Goal: Check status: Check status

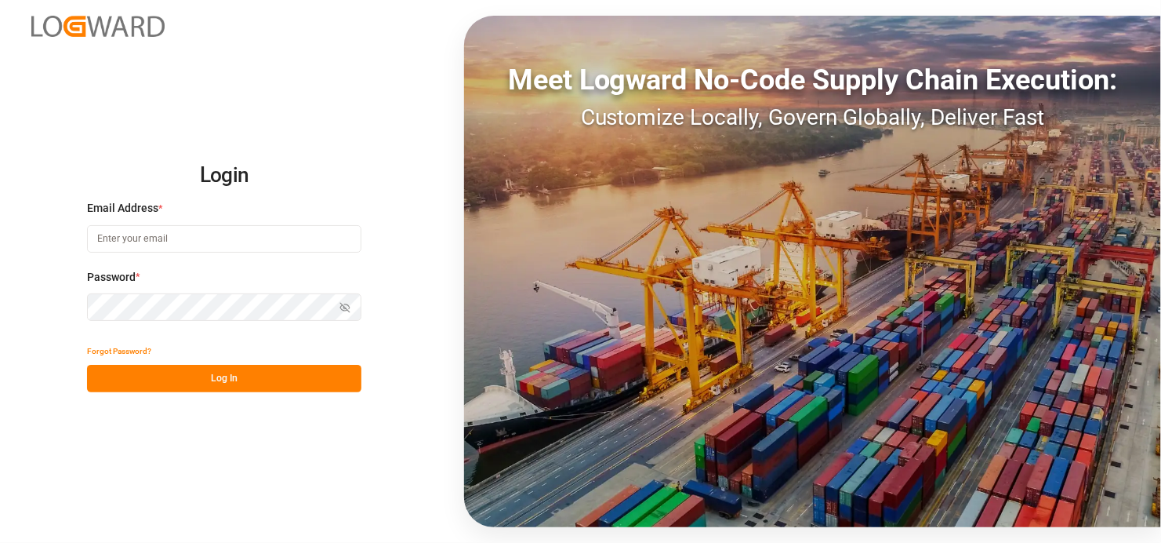
type input "[EMAIL_ADDRESS][DOMAIN_NAME]"
click at [228, 372] on button "Log In" at bounding box center [224, 378] width 274 height 27
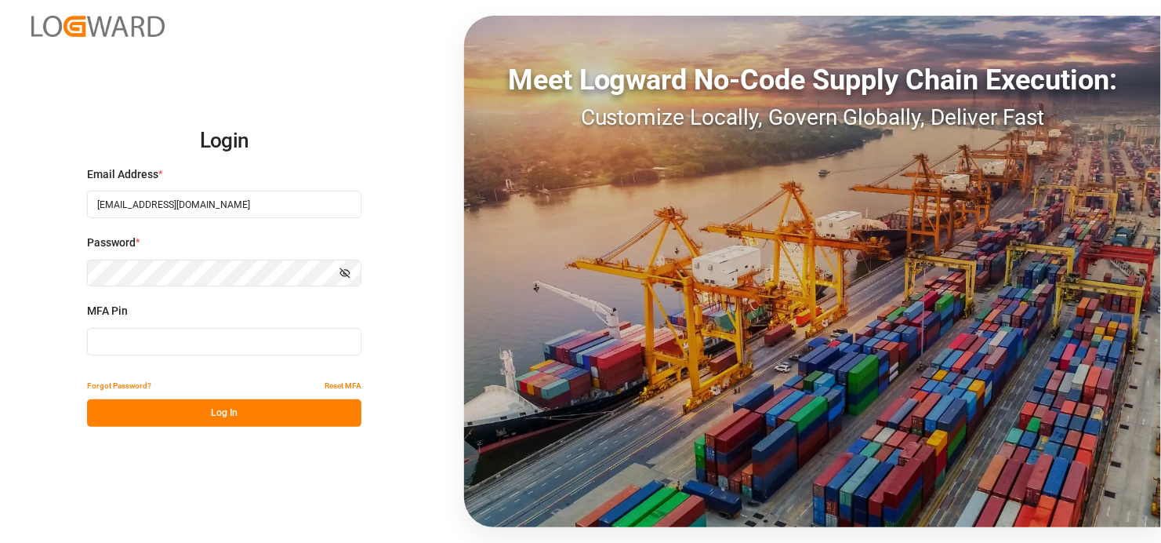
click at [148, 337] on input at bounding box center [224, 341] width 274 height 27
type input "263102"
click at [240, 408] on button "Log In" at bounding box center [224, 412] width 274 height 27
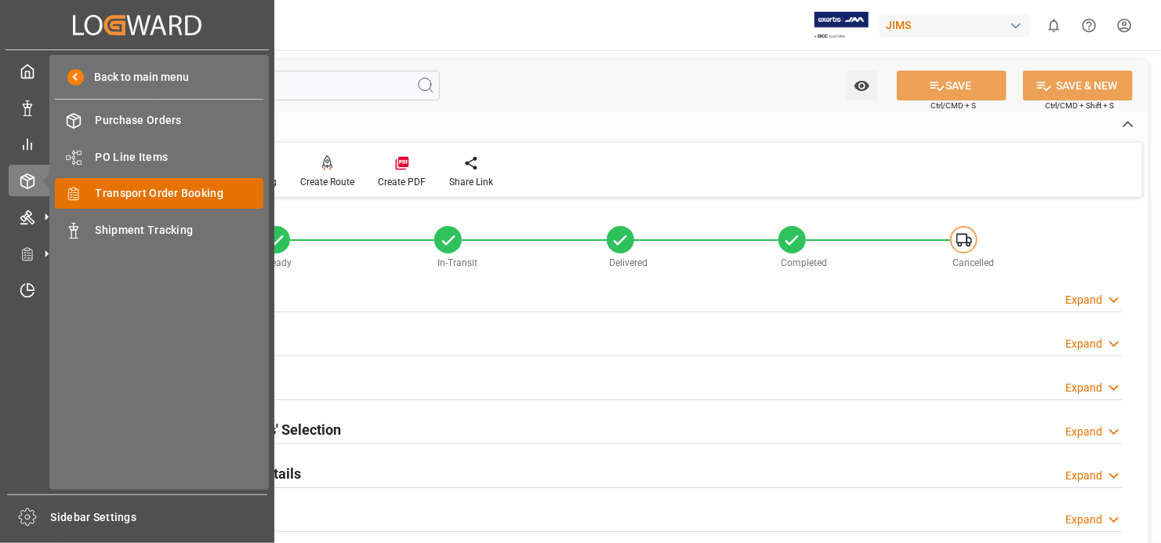
click at [165, 197] on span "Transport Order Booking" at bounding box center [180, 193] width 169 height 16
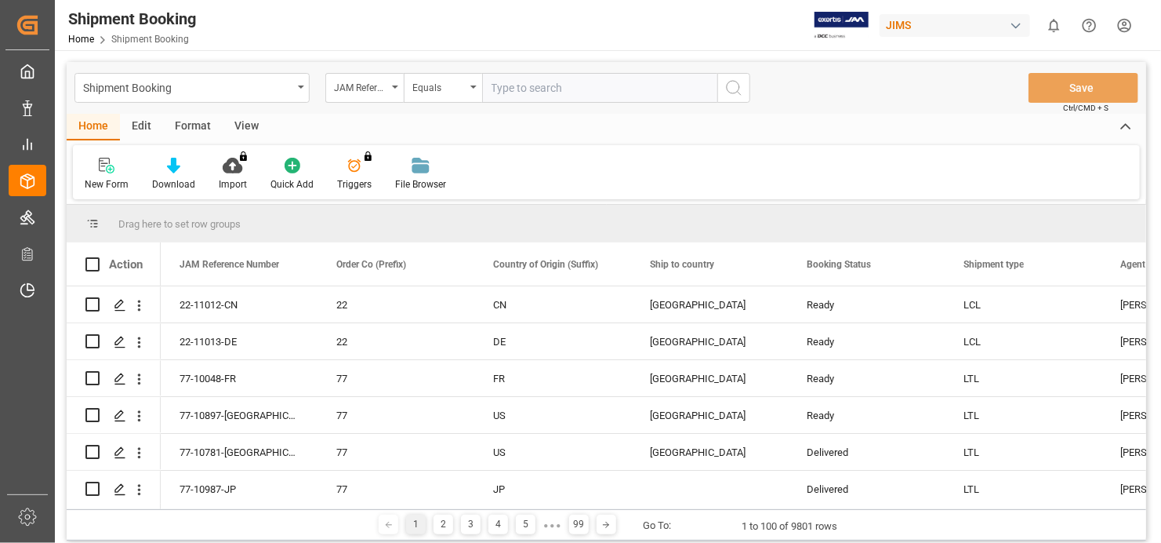
click at [572, 85] on input "text" at bounding box center [599, 88] width 235 height 30
type input "77-8425-[GEOGRAPHIC_DATA]"
click at [743, 80] on icon "search button" at bounding box center [734, 87] width 19 height 19
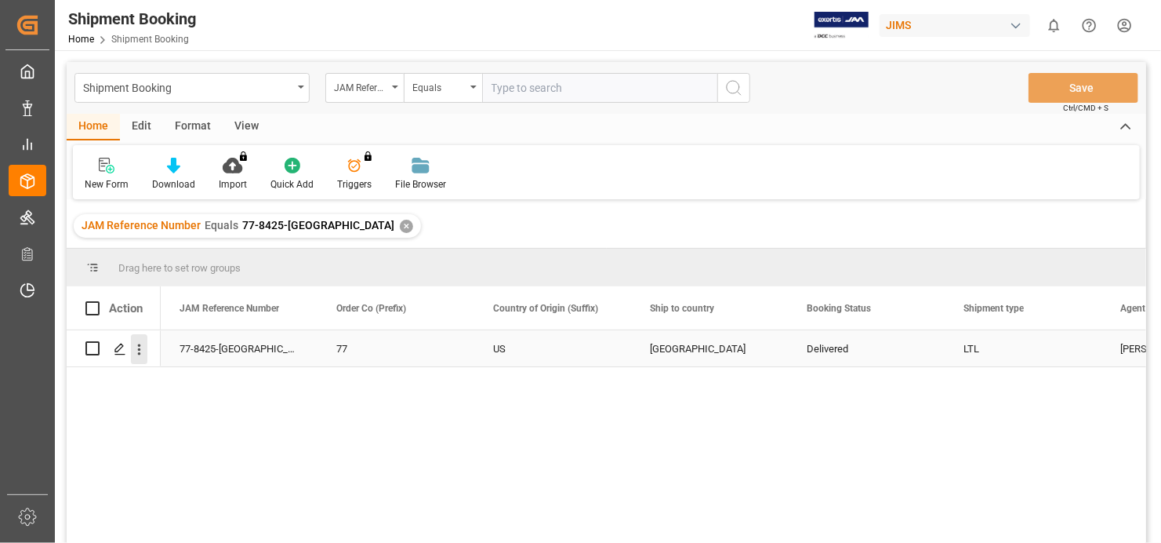
click at [141, 350] on icon "open menu" at bounding box center [139, 349] width 16 height 16
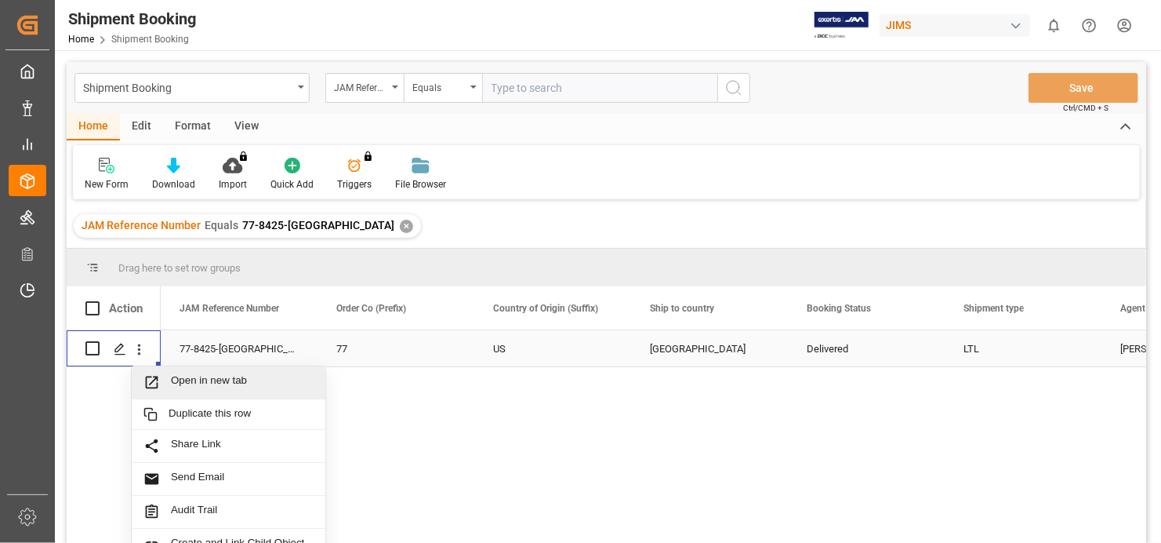
click at [207, 379] on span "Open in new tab" at bounding box center [242, 382] width 143 height 16
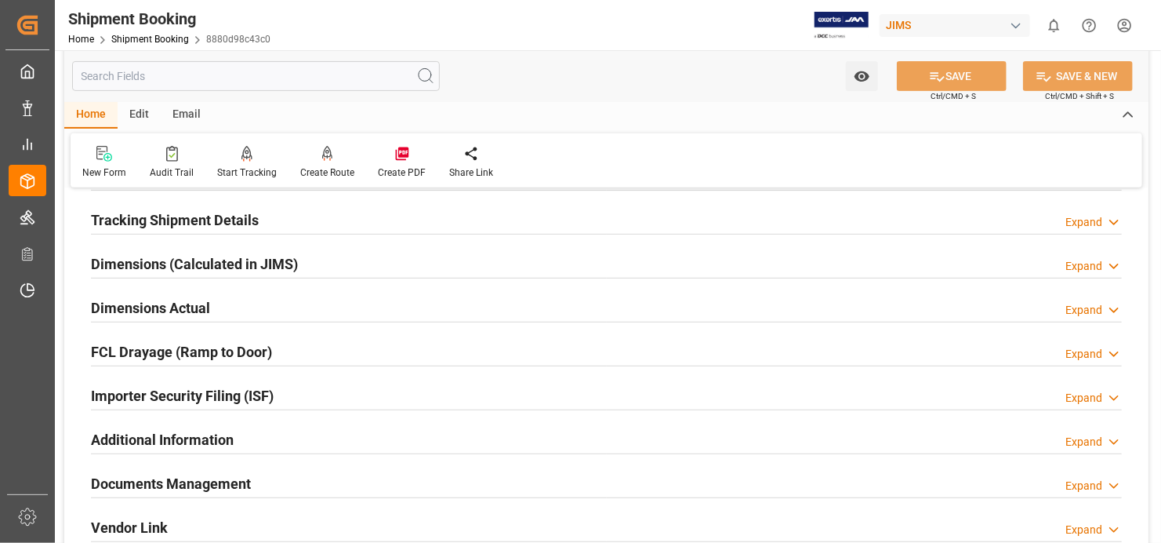
scroll to position [314, 0]
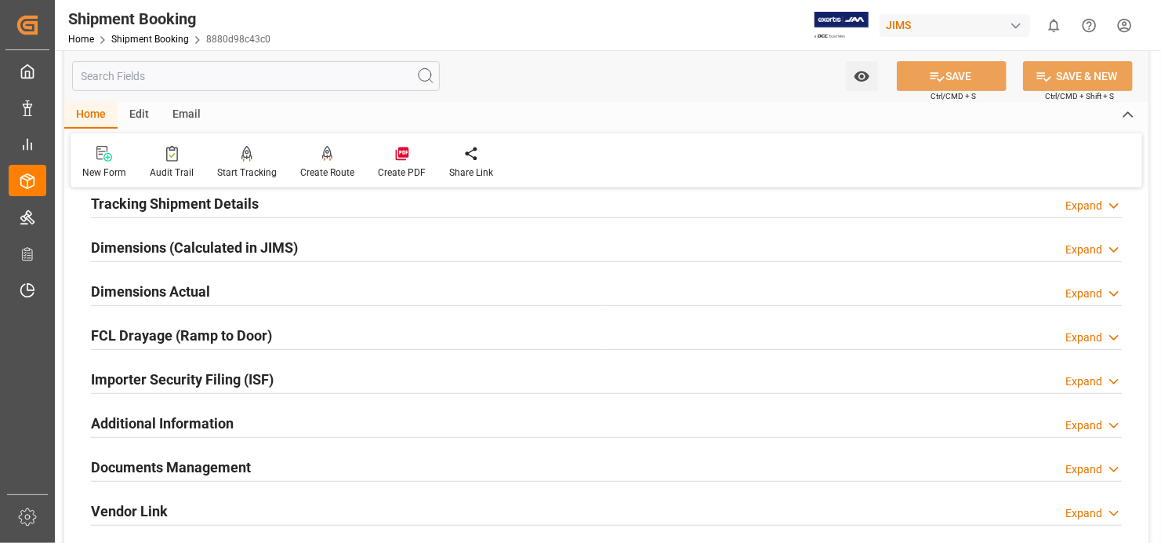
click at [210, 463] on h2 "Documents Management" at bounding box center [171, 466] width 160 height 21
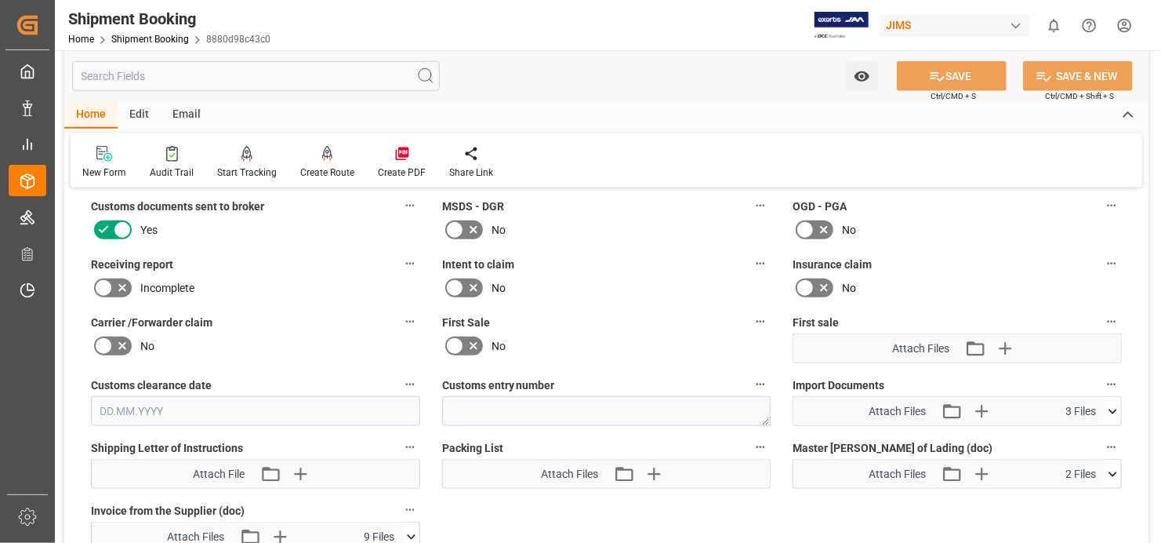
scroll to position [706, 0]
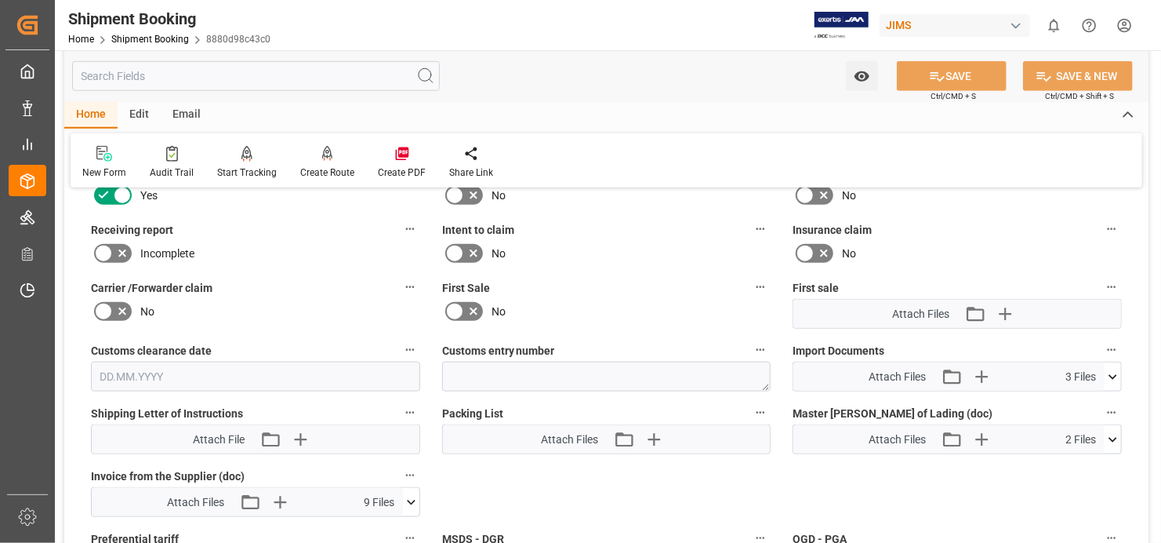
click at [1113, 370] on icon at bounding box center [1113, 377] width 16 height 16
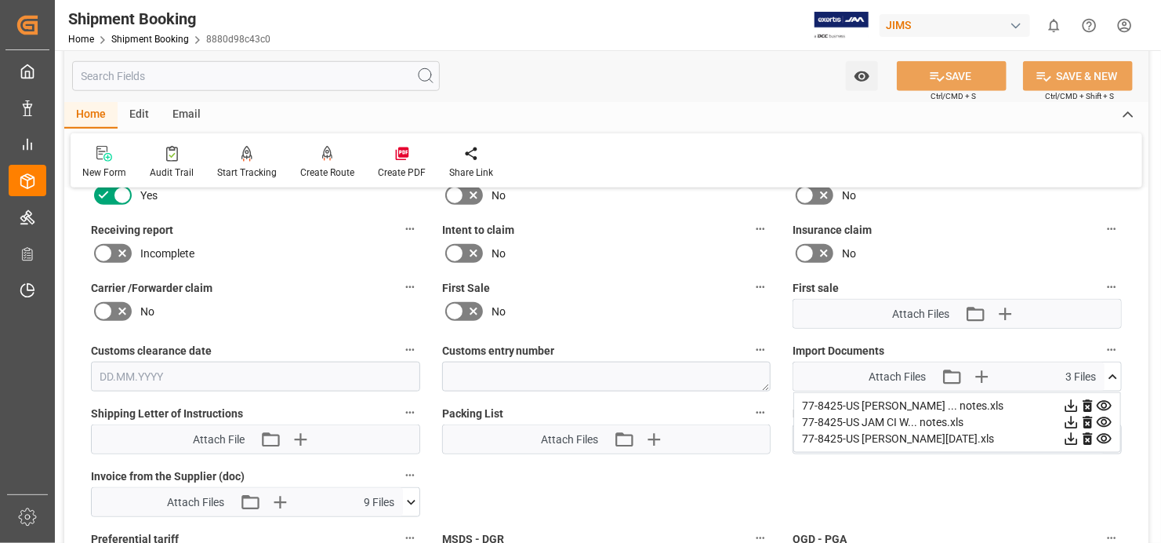
click at [1108, 398] on icon at bounding box center [1104, 406] width 16 height 16
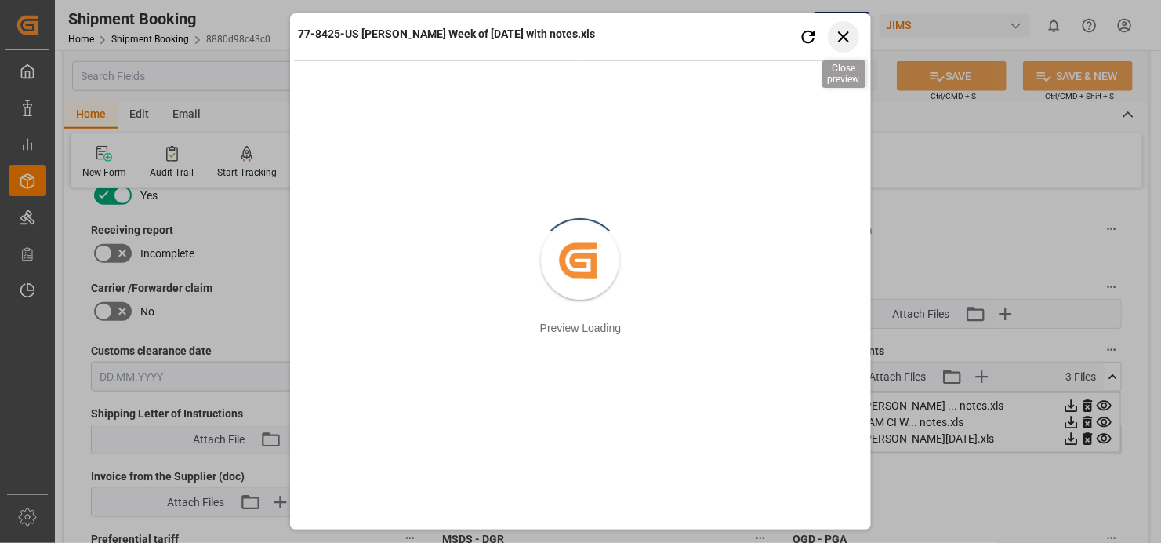
click at [841, 37] on icon "button" at bounding box center [843, 37] width 20 height 20
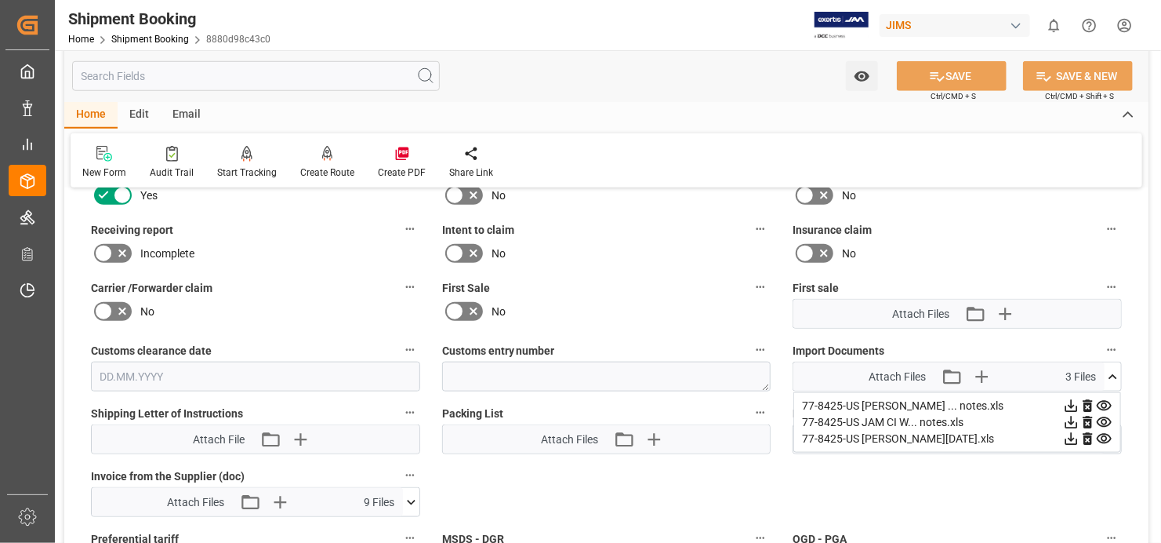
click at [1102, 417] on icon at bounding box center [1104, 422] width 15 height 10
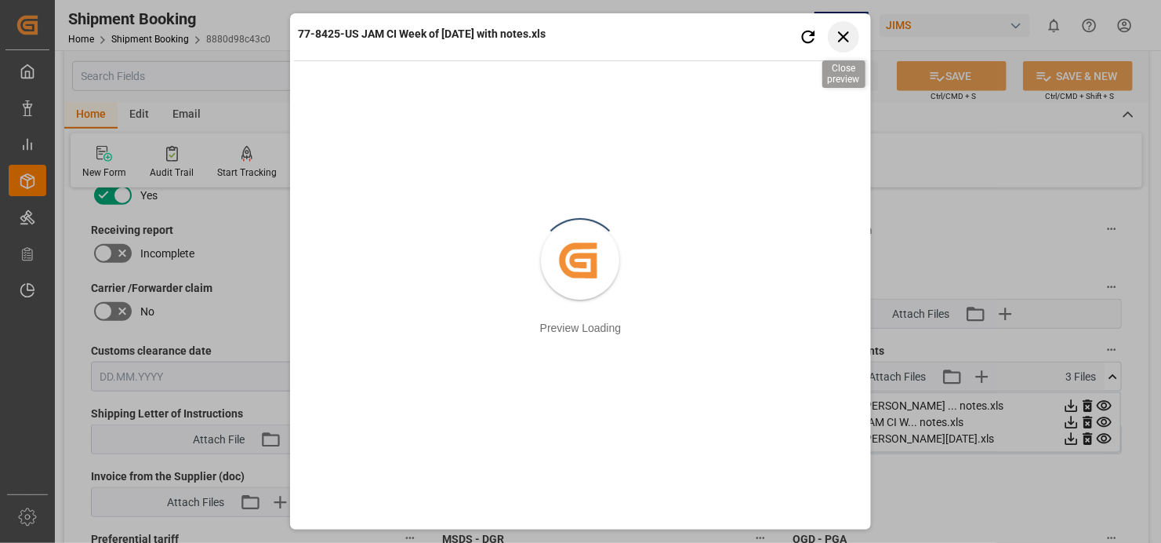
drag, startPoint x: 850, startPoint y: 35, endPoint x: 909, endPoint y: 124, distance: 107.0
click at [850, 35] on icon "button" at bounding box center [843, 37] width 20 height 20
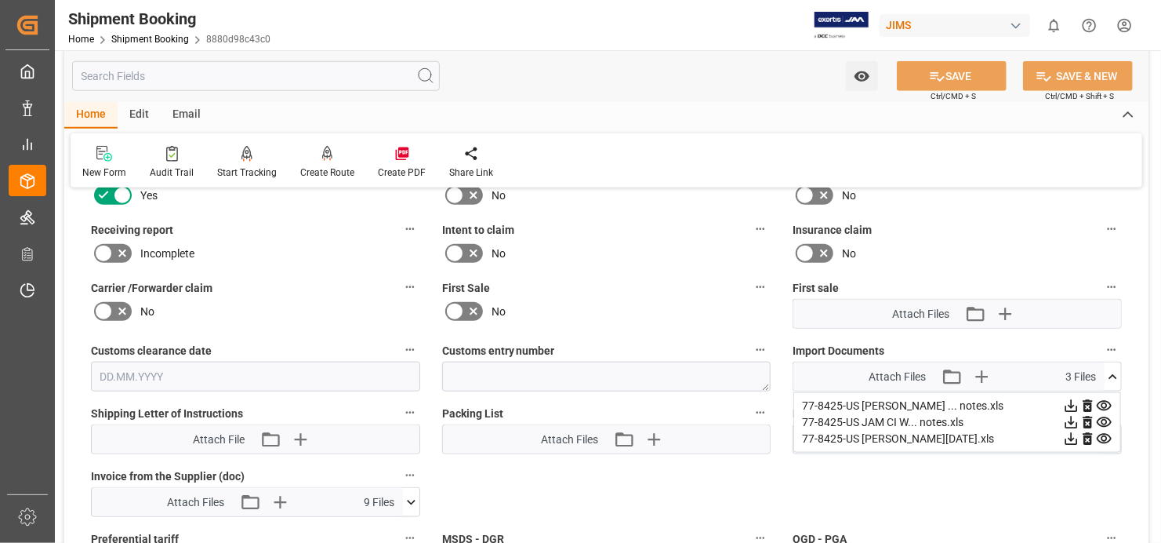
click at [1104, 434] on icon at bounding box center [1104, 439] width 15 height 10
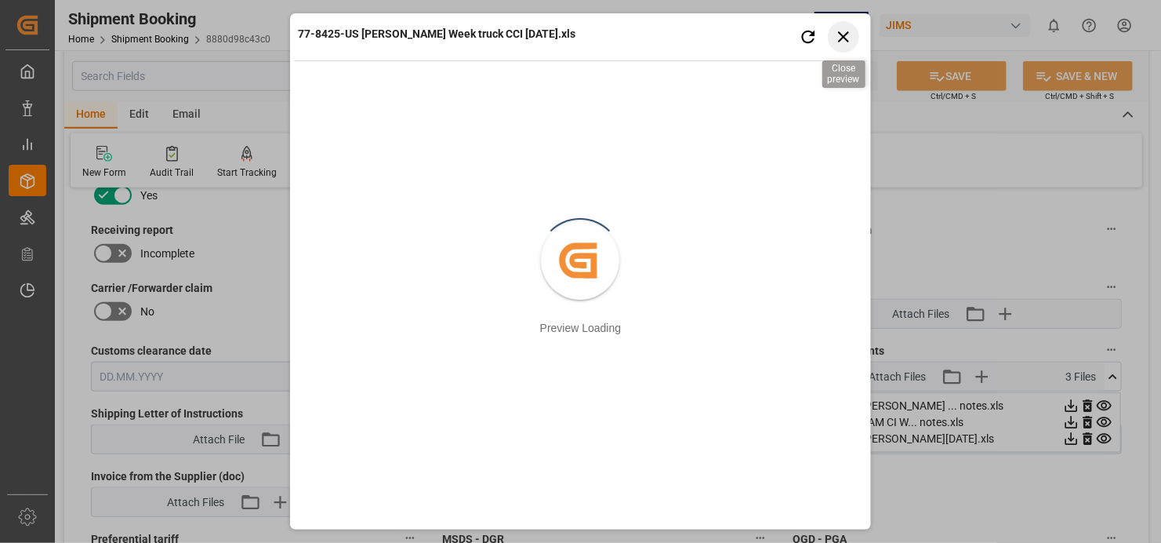
click at [847, 33] on icon "button" at bounding box center [843, 36] width 11 height 11
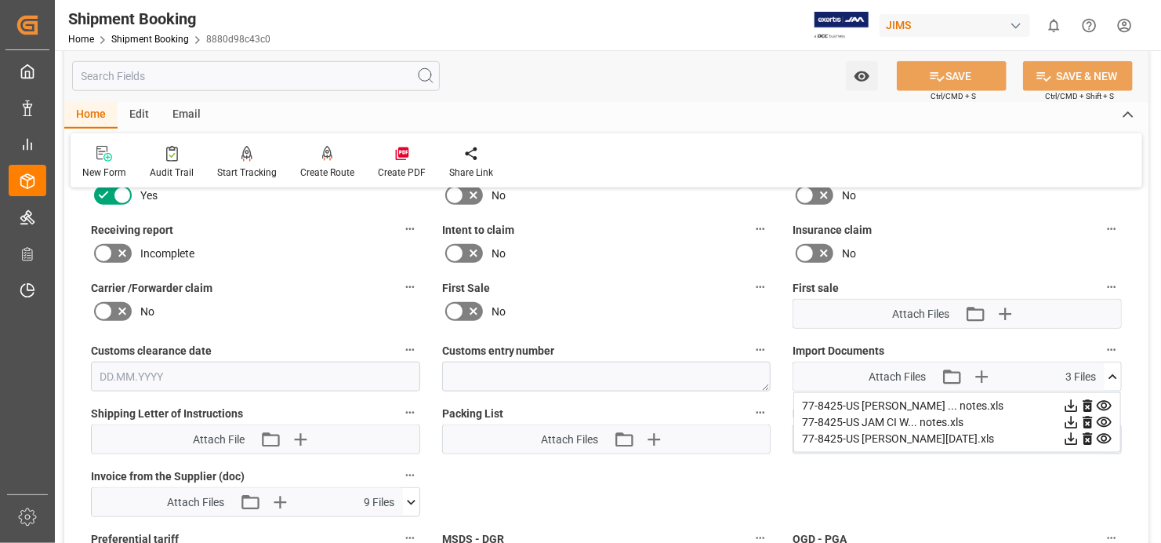
click at [1073, 398] on icon at bounding box center [1071, 406] width 16 height 16
click at [1071, 416] on icon at bounding box center [1072, 422] width 13 height 13
